Goal: Information Seeking & Learning: Check status

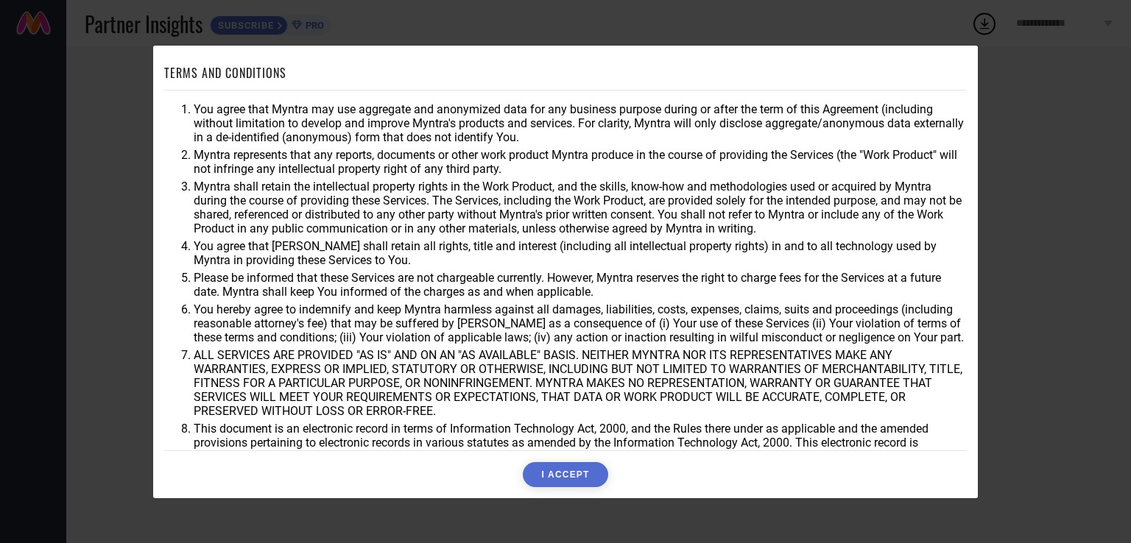
click at [554, 479] on button "I ACCEPT" at bounding box center [565, 474] width 85 height 25
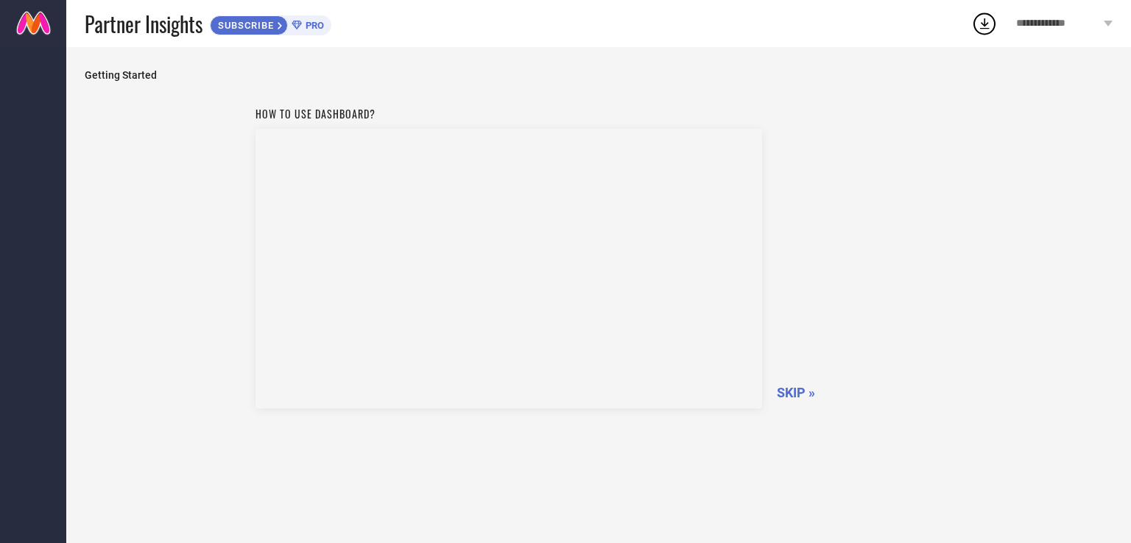
click at [803, 386] on span "SKIP »" at bounding box center [796, 392] width 38 height 15
